Goal: Task Accomplishment & Management: Use online tool/utility

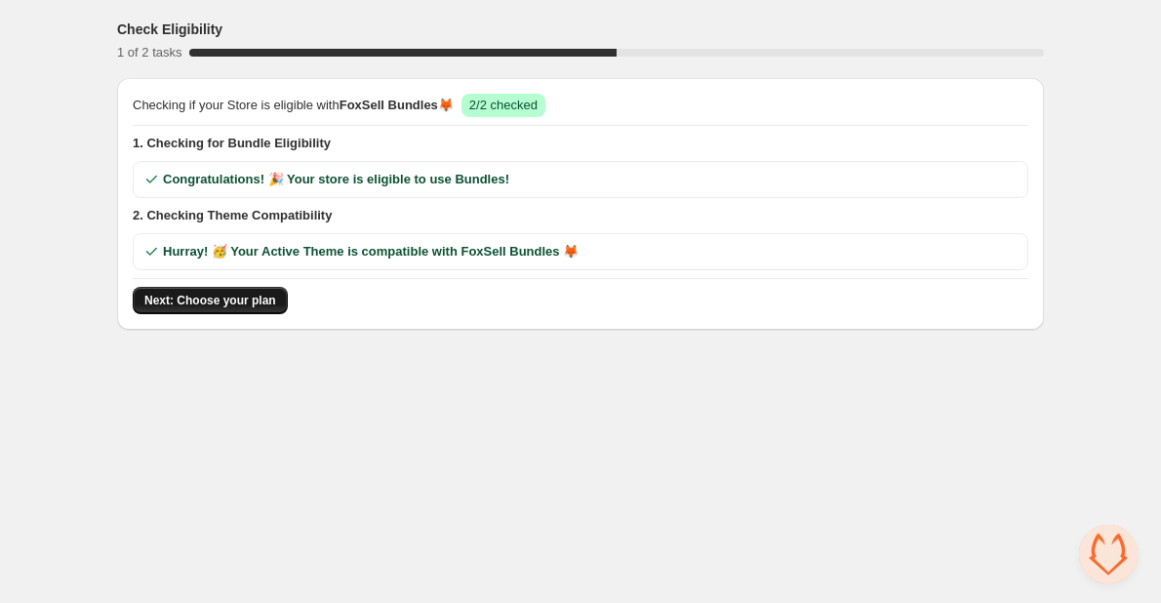
click at [181, 311] on button "Next: Choose your plan" at bounding box center [210, 300] width 155 height 27
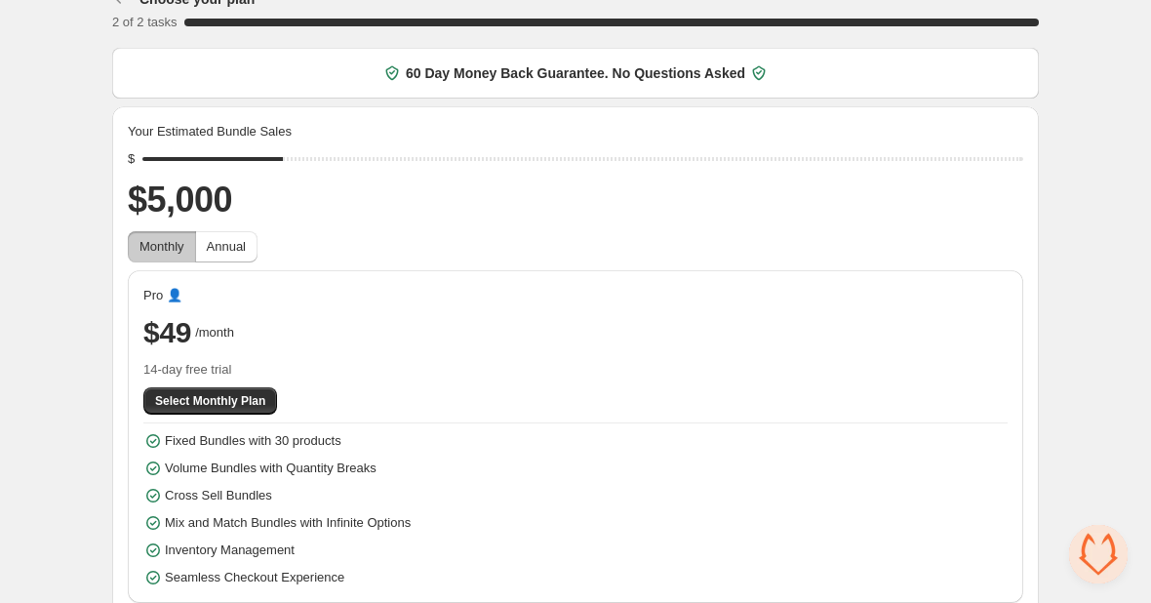
scroll to position [54, 0]
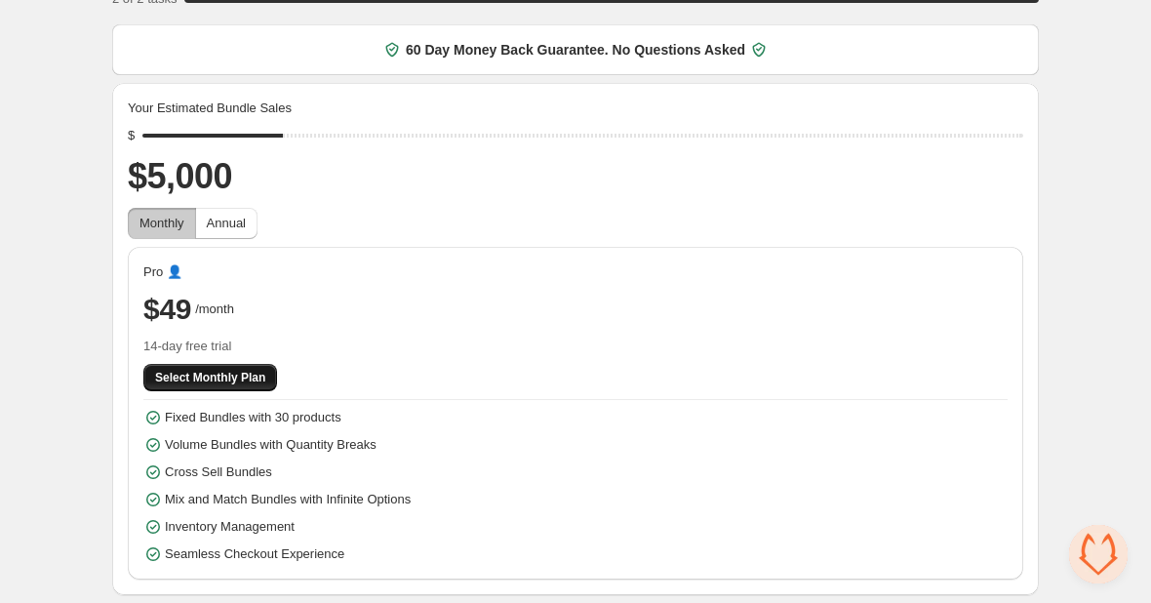
click at [248, 382] on span "Select Monthly Plan" at bounding box center [210, 378] width 110 height 16
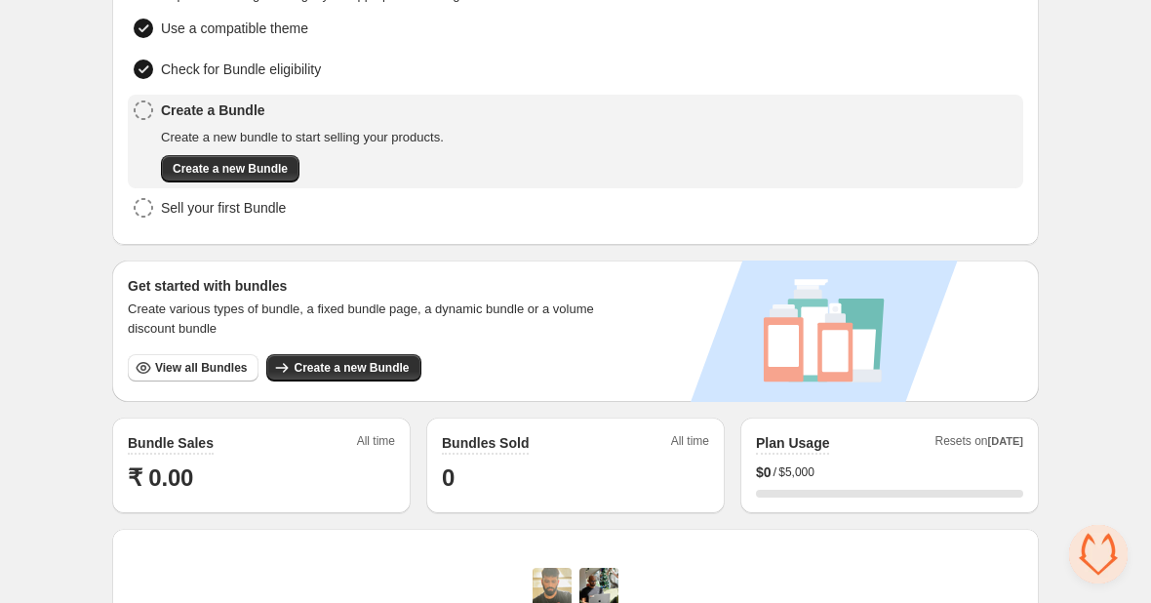
scroll to position [154, 0]
click at [229, 162] on span "Create a new Bundle" at bounding box center [230, 170] width 115 height 16
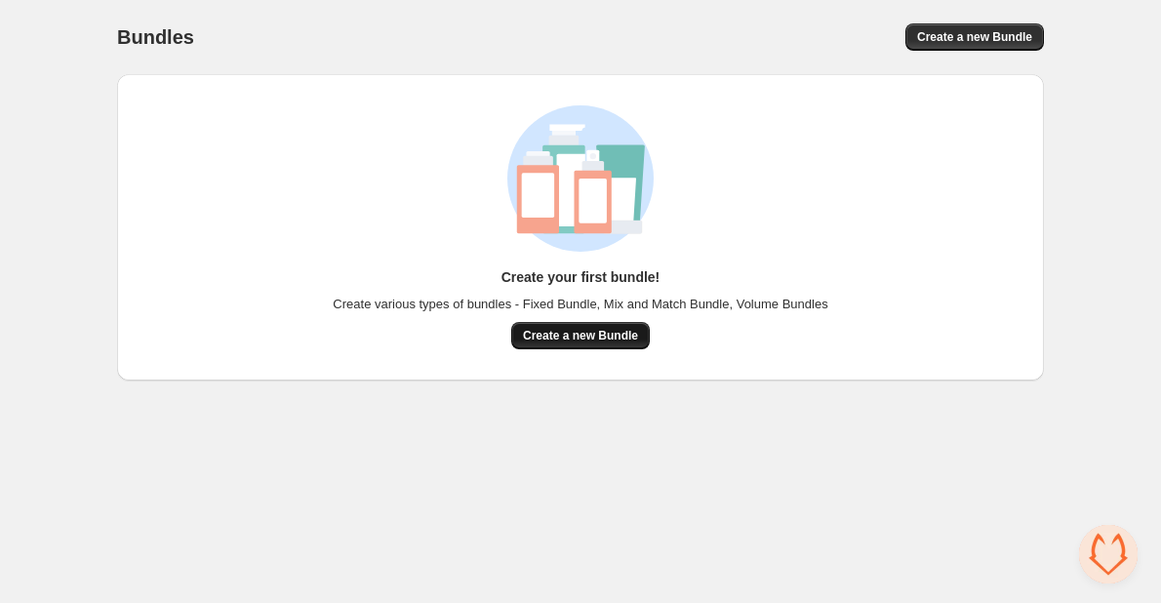
click at [575, 337] on span "Create a new Bundle" at bounding box center [580, 336] width 115 height 16
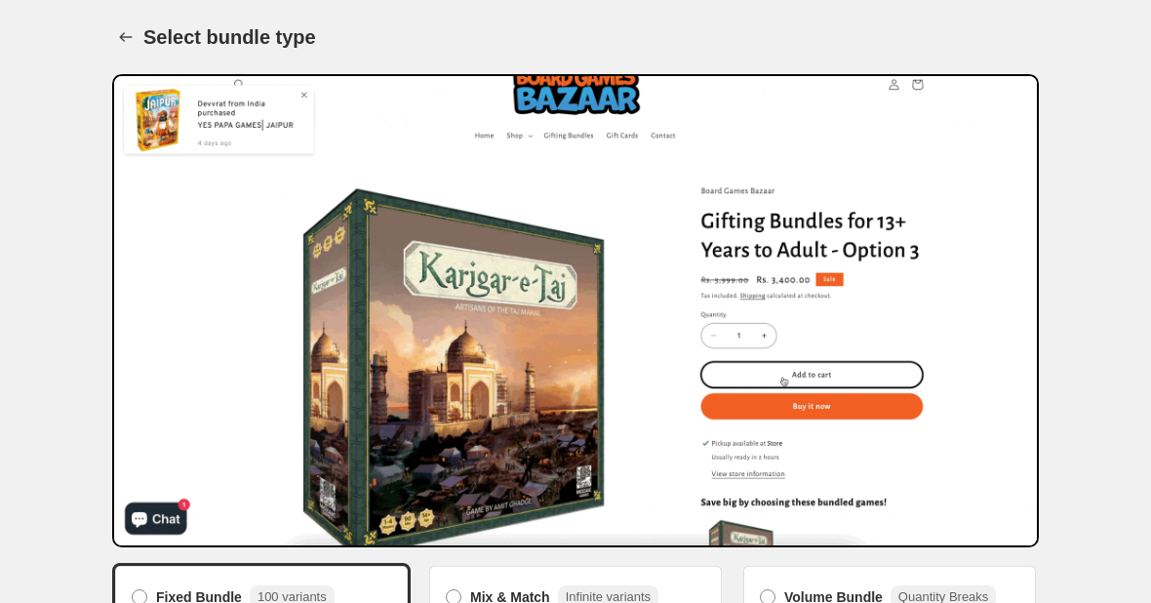
scroll to position [155, 0]
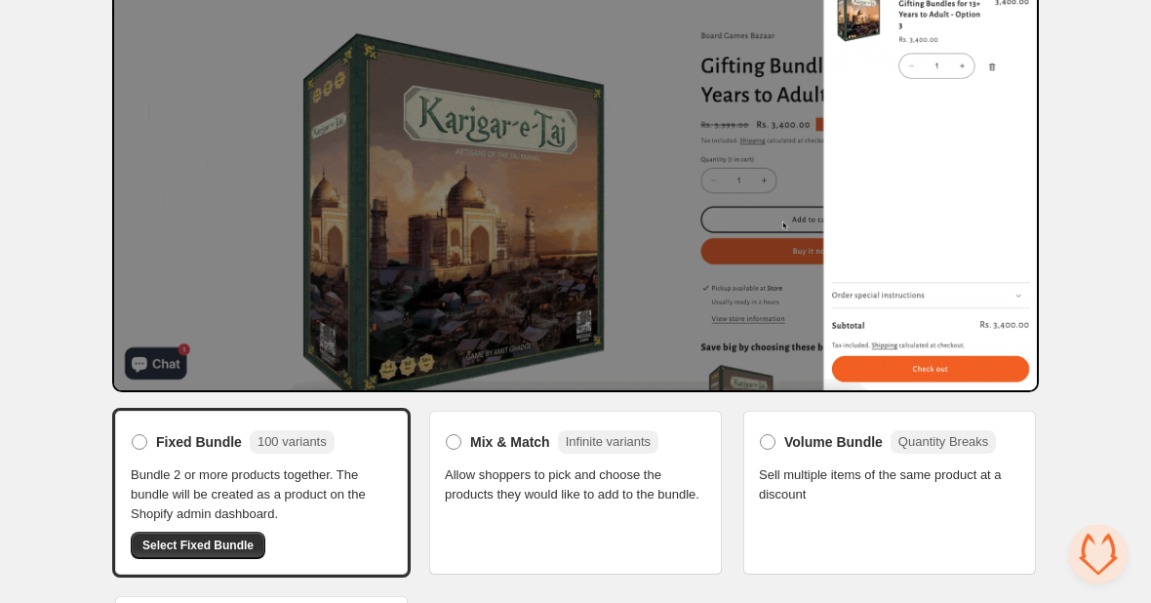
click at [599, 559] on div "Mix & Match Infinite variants Allow shoppers to pick and choose the products th…" at bounding box center [575, 493] width 299 height 170
click at [449, 446] on span at bounding box center [454, 442] width 16 height 16
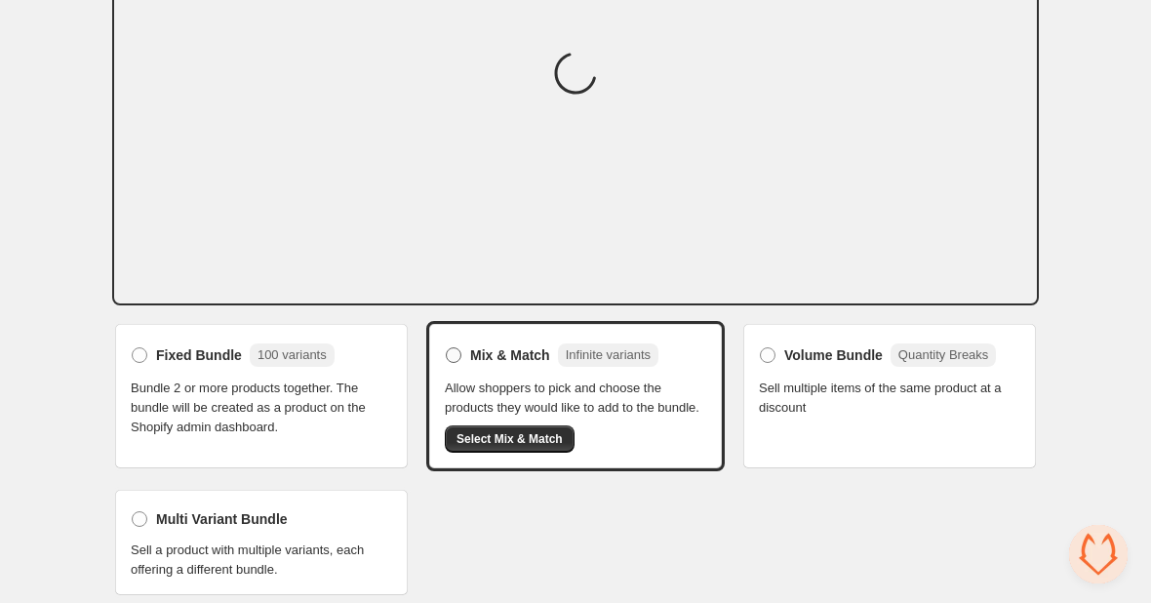
scroll to position [231, 0]
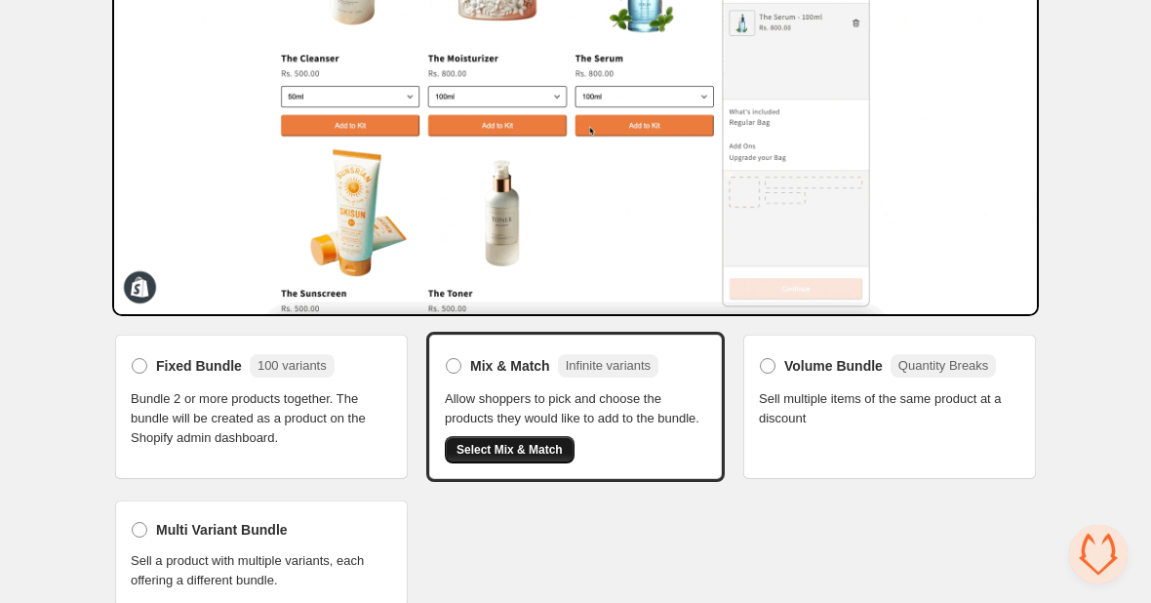
click at [525, 446] on span "Select Mix & Match" at bounding box center [510, 450] width 106 height 16
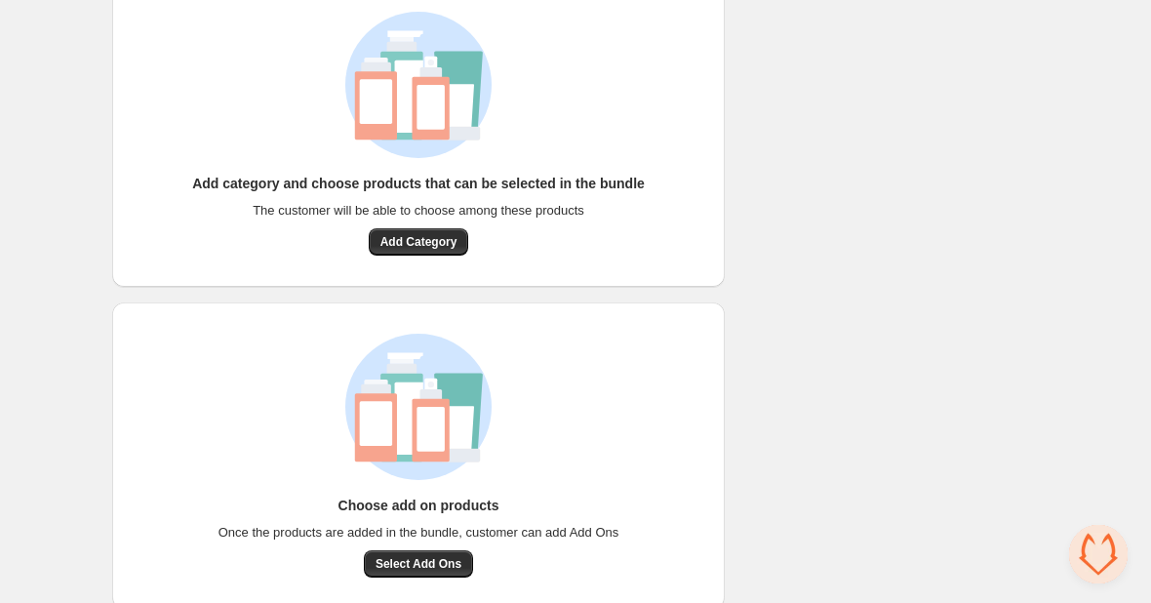
scroll to position [794, 0]
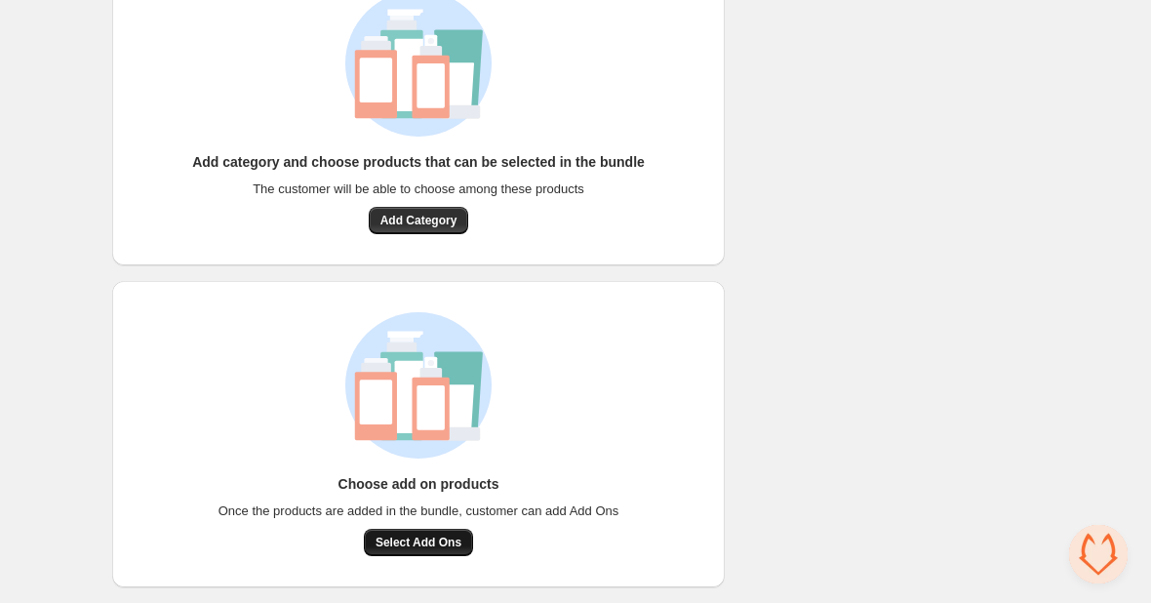
click at [409, 542] on span "Select Add Ons" at bounding box center [419, 543] width 86 height 16
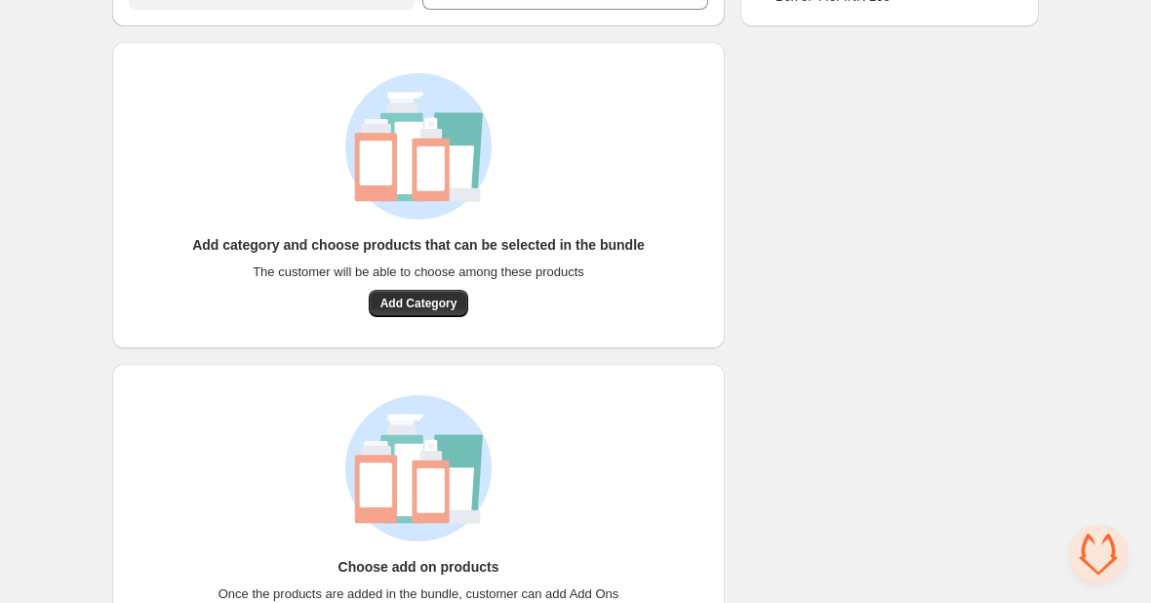
scroll to position [709, 0]
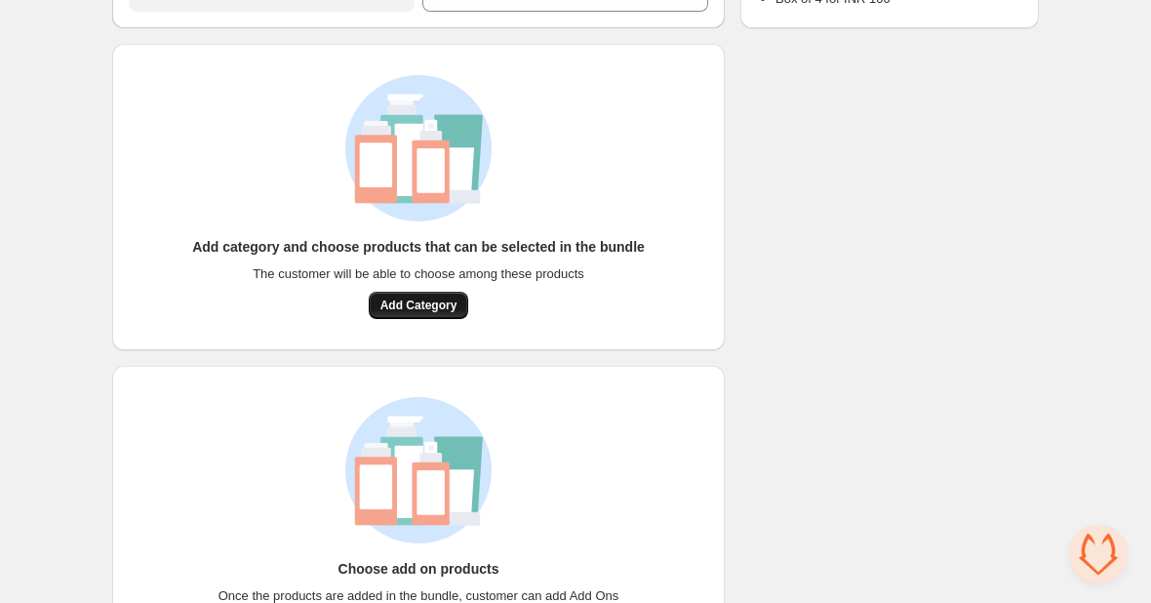
click at [446, 303] on span "Add Category" at bounding box center [419, 306] width 77 height 16
